Goal: Book appointment/travel/reservation

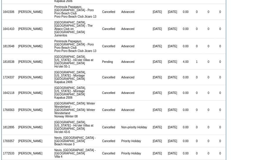
scroll to position [107, 0]
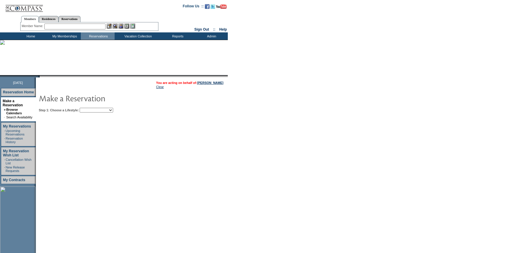
click at [96, 109] on select "Beach Leisure Metropolitan Mountain OIAL for Adventure OIAL for Couples OIAL fo…" at bounding box center [97, 110] width 34 height 5
select select "Beach"
click at [90, 108] on select "Beach Leisure Metropolitan Mountain OIAL for Adventure OIAL for Couples OIAL fo…" at bounding box center [97, 110] width 34 height 5
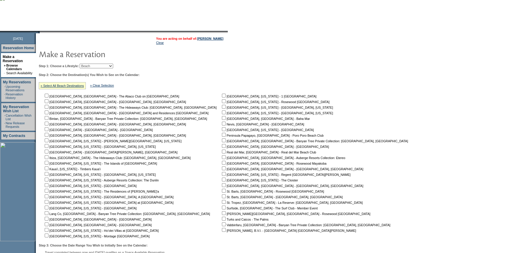
scroll to position [53, 0]
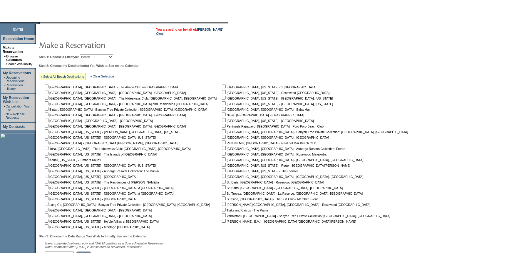
click at [49, 221] on input "checkbox" at bounding box center [47, 221] width 4 height 4
checkbox input "true"
click at [49, 225] on input "checkbox" at bounding box center [47, 226] width 4 height 4
checkbox input "true"
click at [49, 186] on input "checkbox" at bounding box center [47, 187] width 4 height 4
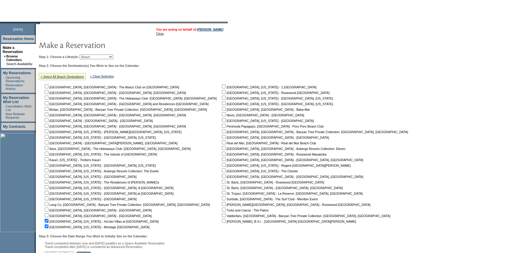
checkbox input "true"
click at [49, 181] on input "checkbox" at bounding box center [47, 181] width 4 height 4
checkbox input "true"
click at [49, 176] on input "checkbox" at bounding box center [47, 176] width 4 height 4
checkbox input "true"
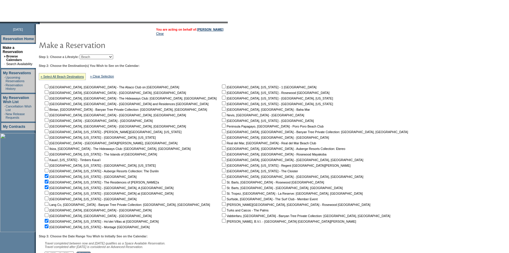
click at [49, 159] on input "checkbox" at bounding box center [47, 159] width 4 height 4
checkbox input "true"
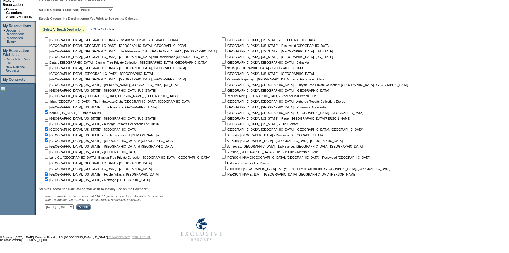
scroll to position [102, 0]
click at [74, 207] on select "[DATE] - [DATE] [DATE] - [DATE] [DATE] - [DATE] [DATE] - [DATE] [DATE] - [DATE]…" at bounding box center [59, 206] width 29 height 5
select select "[DATE]|[DATE]"
click at [48, 204] on select "[DATE] - [DATE] [DATE] - [DATE] [DATE] - [DATE] [DATE] - [DATE] [DATE] - [DATE]…" at bounding box center [59, 206] width 29 height 5
click at [91, 206] on input "Submit" at bounding box center [83, 206] width 14 height 5
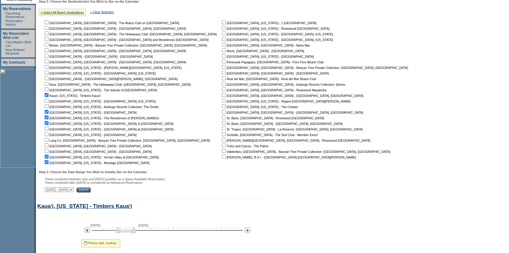
scroll to position [117, 0]
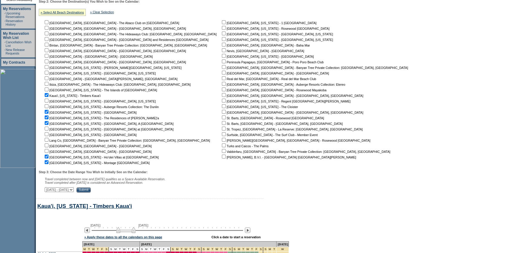
click at [74, 190] on select "[DATE] - [DATE] [DATE] - [DATE] [DATE] - [DATE] [DATE] - [DATE] [DATE] - [DATE]…" at bounding box center [59, 189] width 29 height 5
select select "1/2/2026|2/15/2026"
click at [48, 188] on select "[DATE] - [DATE] [DATE] - [DATE] [DATE] - [DATE] [DATE] - [DATE] [DATE] - [DATE]…" at bounding box center [59, 189] width 29 height 5
click at [91, 191] on input "Submit" at bounding box center [83, 189] width 14 height 5
